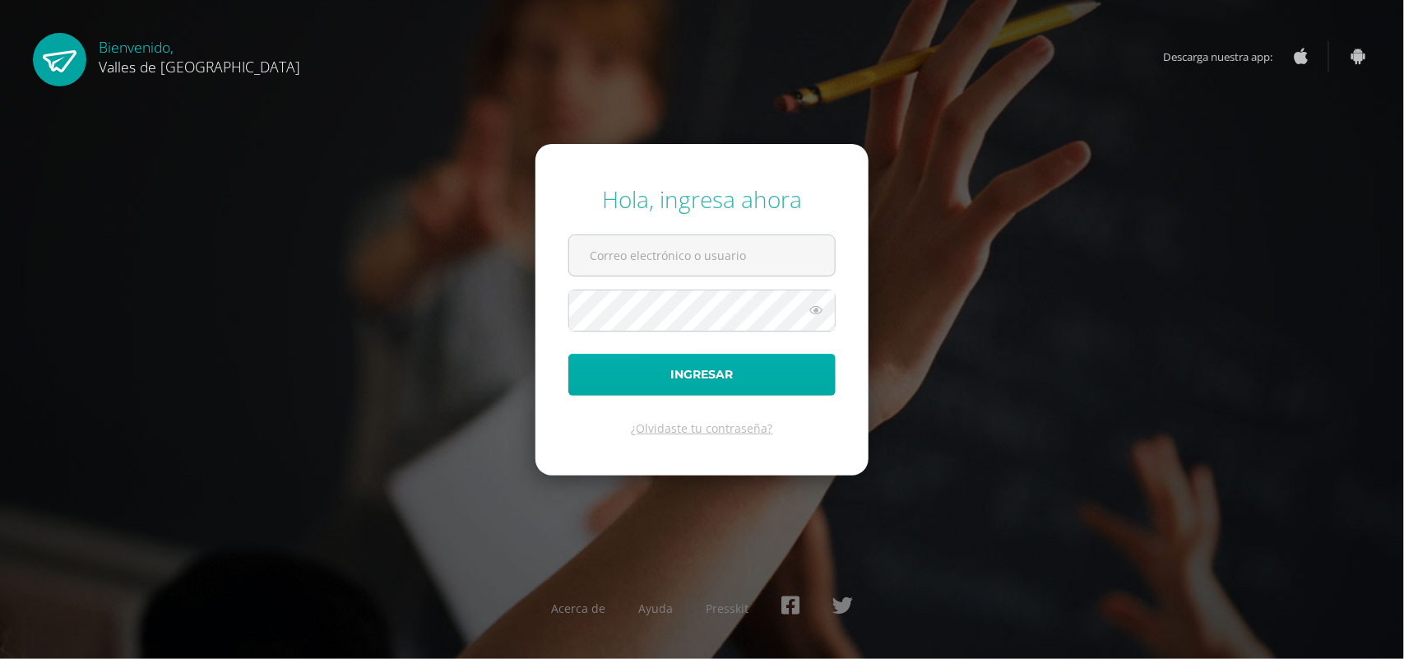
type input "[PERSON_NAME][EMAIL_ADDRESS][DOMAIN_NAME]"
click at [697, 367] on button "Ingresar" at bounding box center [701, 375] width 267 height 42
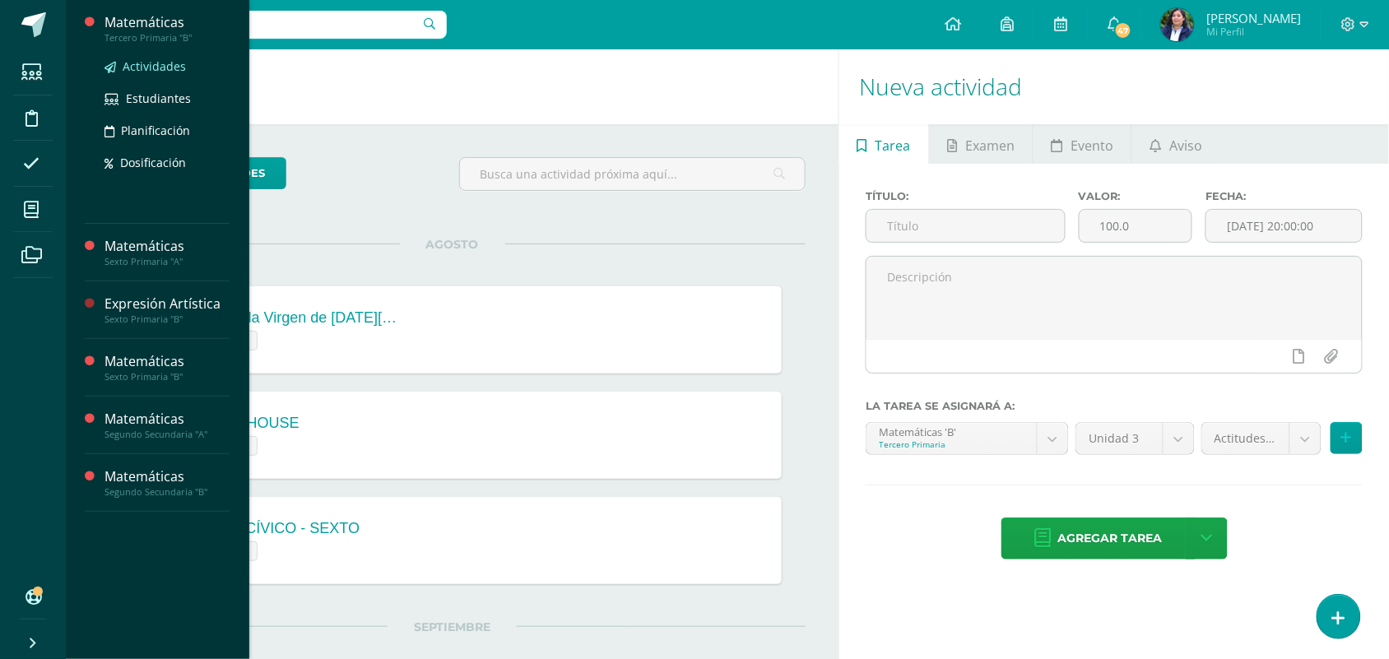
click at [140, 58] on span "Actividades" at bounding box center [154, 66] width 63 height 16
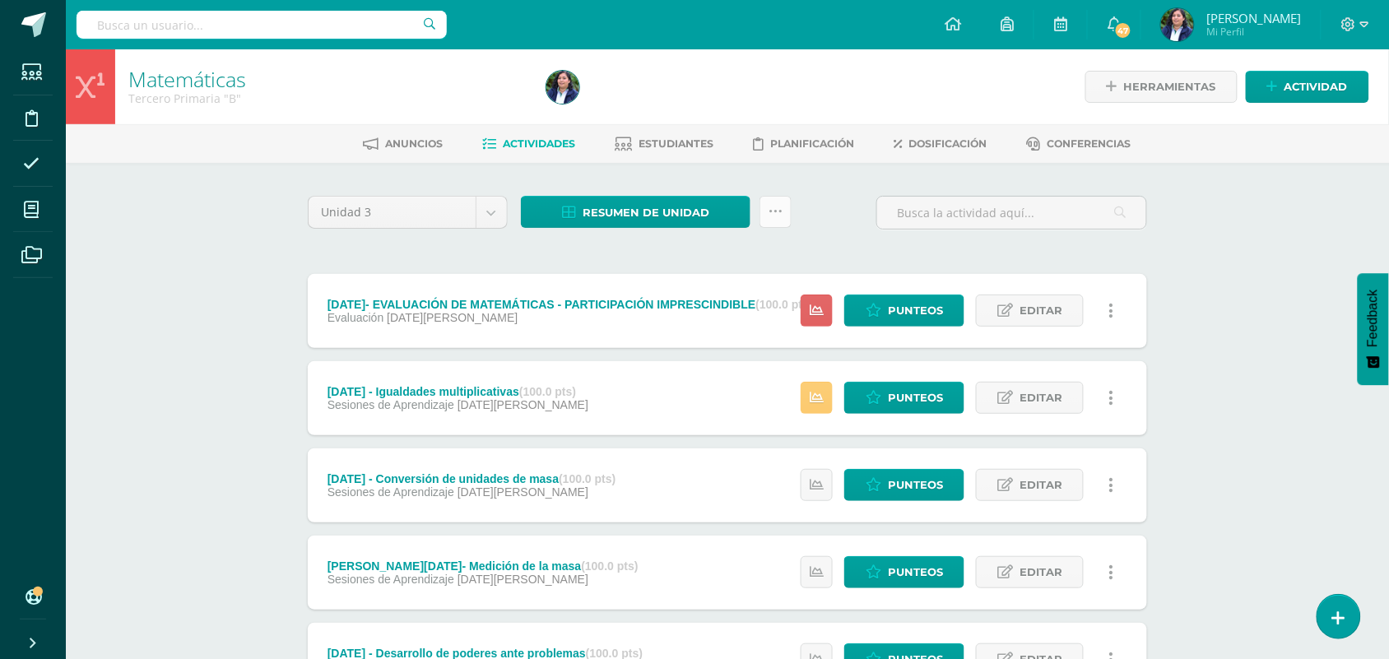
click at [773, 211] on icon at bounding box center [775, 212] width 14 height 14
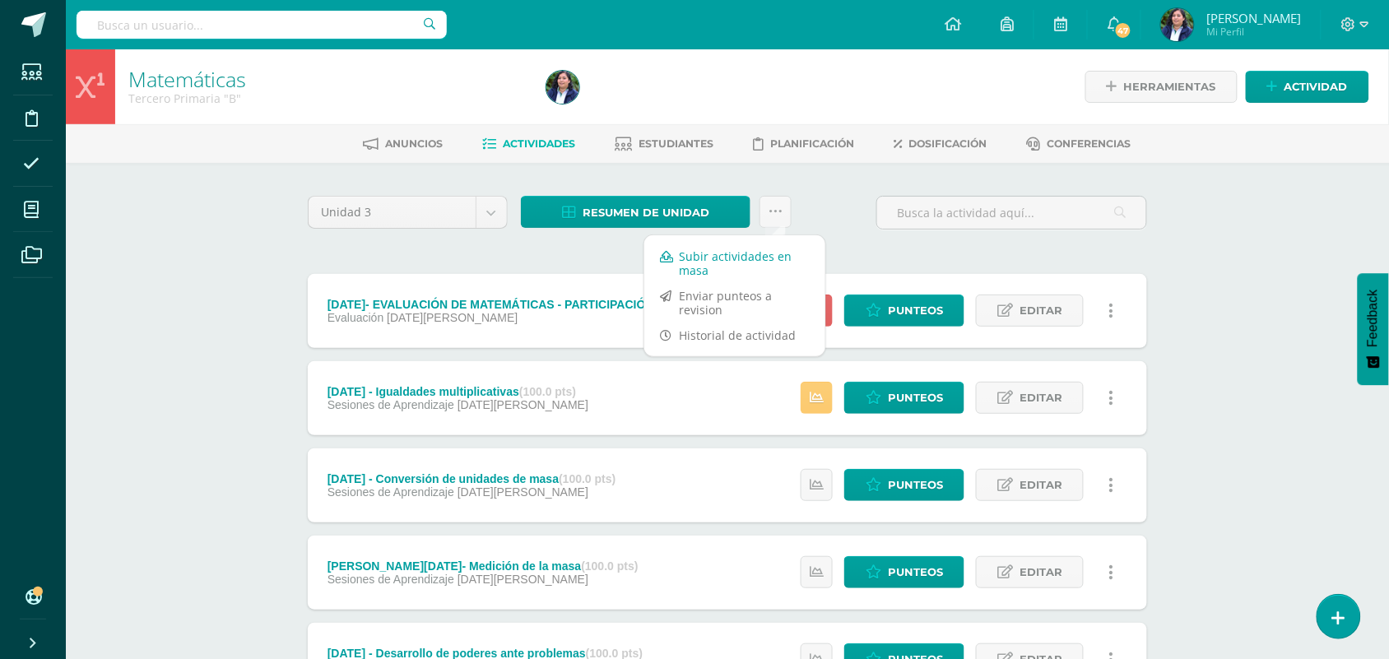
click at [762, 253] on link "Subir actividades en masa" at bounding box center [734, 263] width 181 height 39
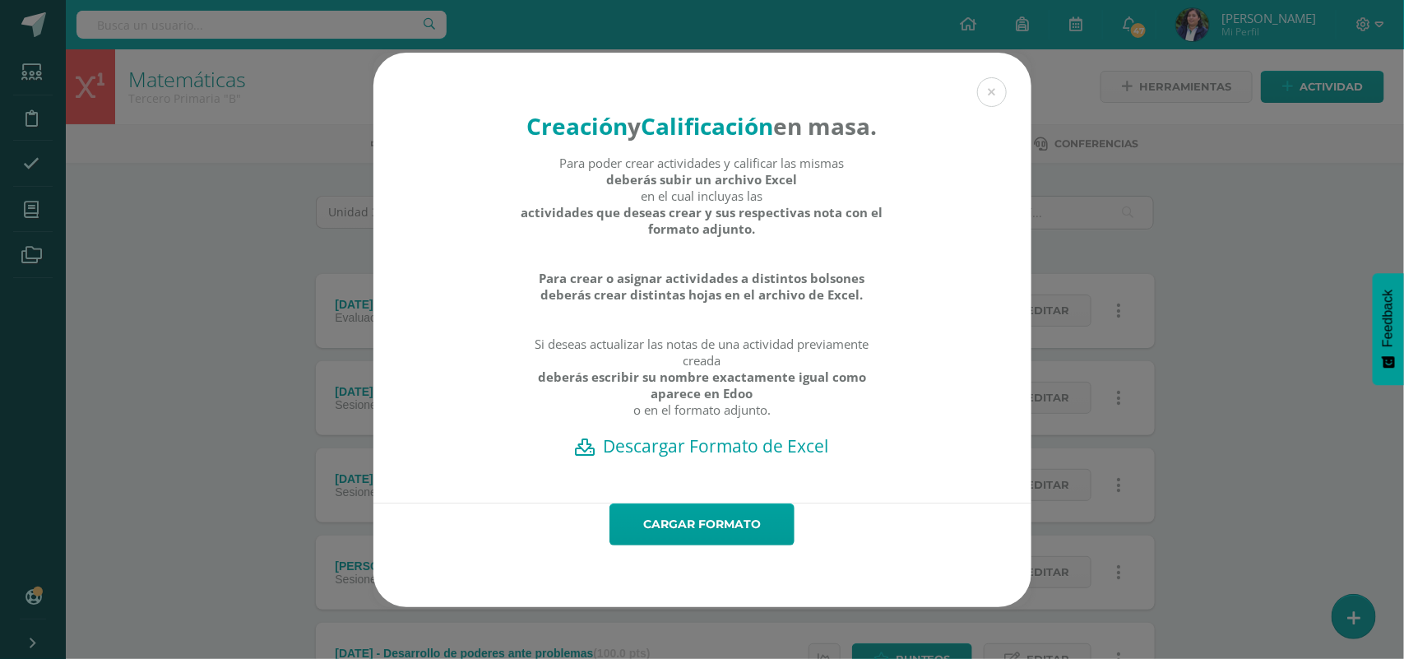
click at [777, 457] on h2 "Descargar Formato de Excel" at bounding box center [702, 445] width 601 height 23
